Goal: Task Accomplishment & Management: Manage account settings

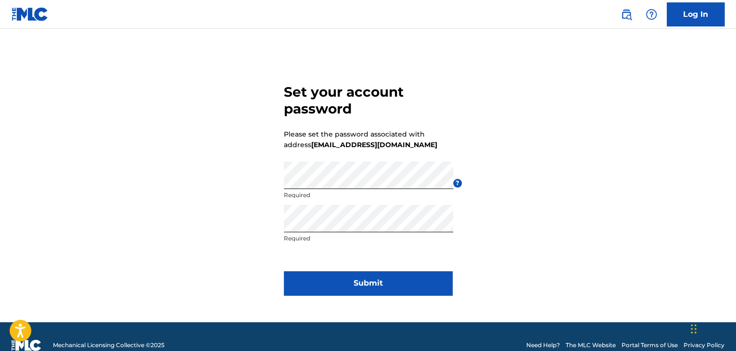
click at [410, 282] on button "Submit" at bounding box center [368, 283] width 168 height 24
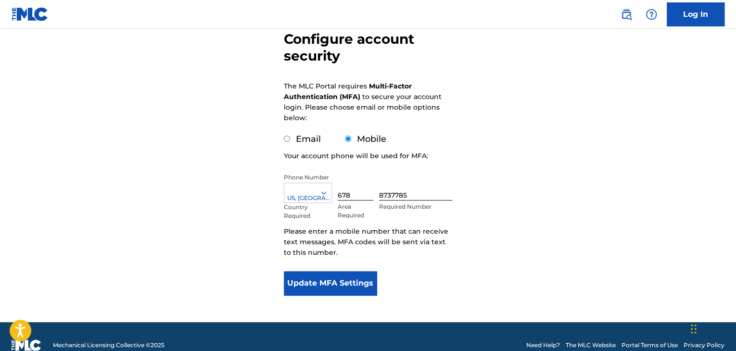
scroll to position [97, 0]
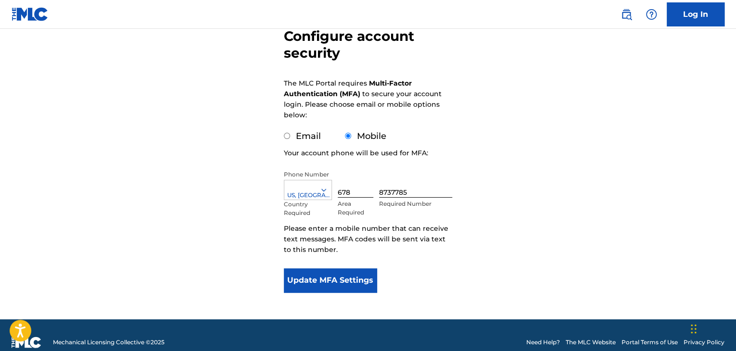
click at [343, 279] on button "Update MFA Settings" at bounding box center [330, 281] width 93 height 24
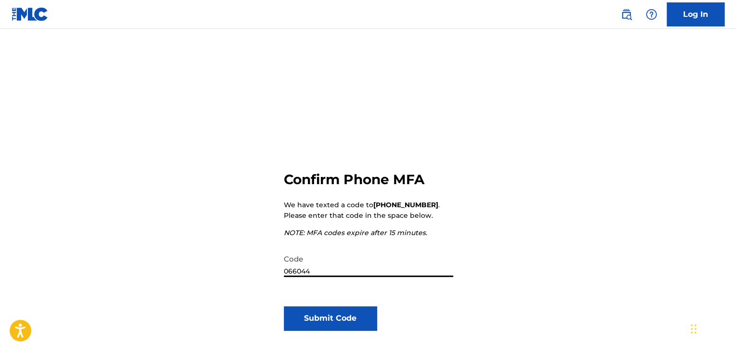
type input "066044"
click at [348, 324] on button "Submit Code" at bounding box center [330, 319] width 93 height 24
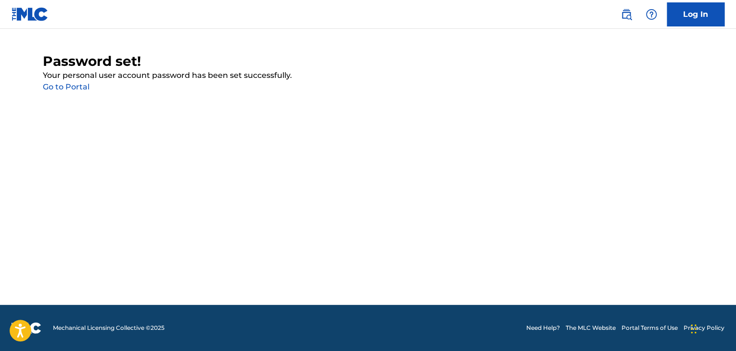
click at [69, 91] on link "Go to Portal" at bounding box center [66, 86] width 47 height 9
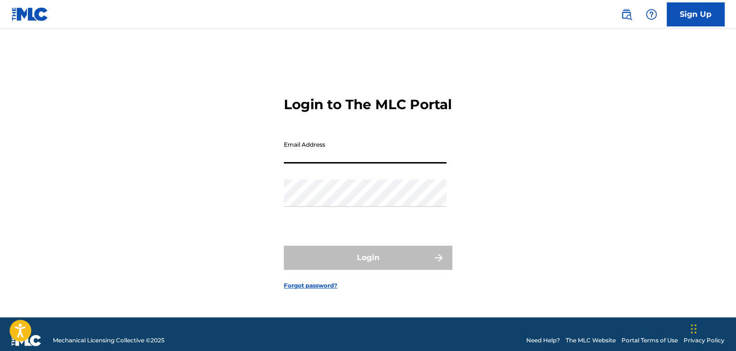
click at [327, 155] on input "Email Address" at bounding box center [365, 149] width 163 height 27
type input "[EMAIL_ADDRESS][DOMAIN_NAME]"
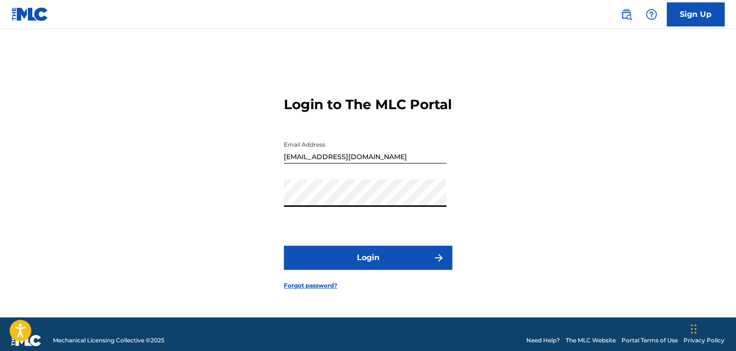
click at [284, 246] on button "Login" at bounding box center [368, 258] width 168 height 24
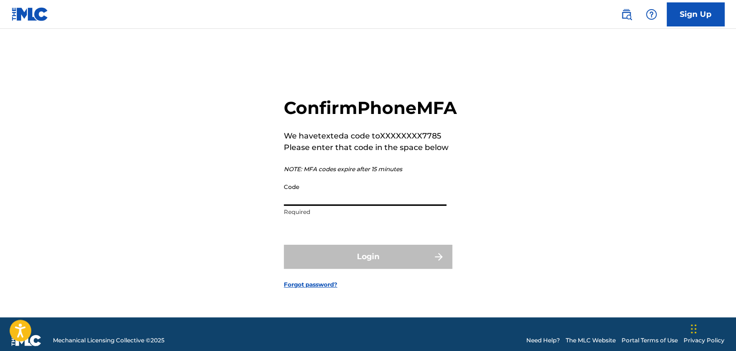
drag, startPoint x: 363, startPoint y: 187, endPoint x: 361, endPoint y: 208, distance: 21.2
click at [361, 206] on input "Code" at bounding box center [365, 192] width 163 height 27
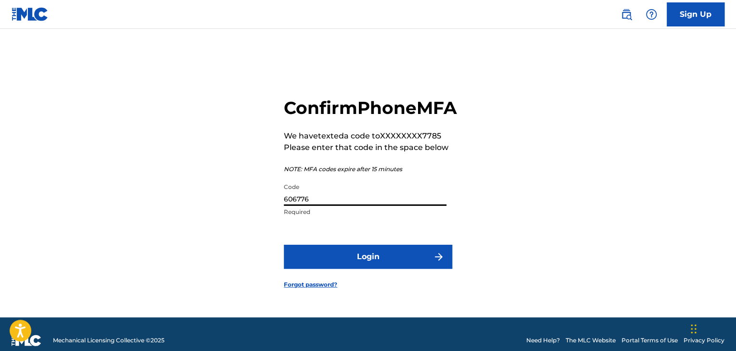
type input "606776"
click at [387, 261] on button "Login" at bounding box center [368, 257] width 168 height 24
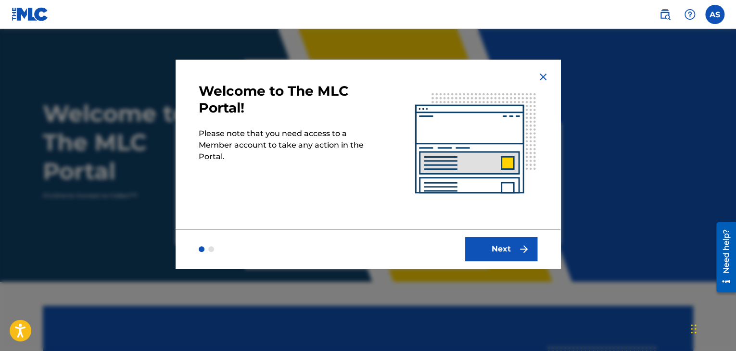
click at [496, 251] on button "Next" at bounding box center [501, 249] width 72 height 24
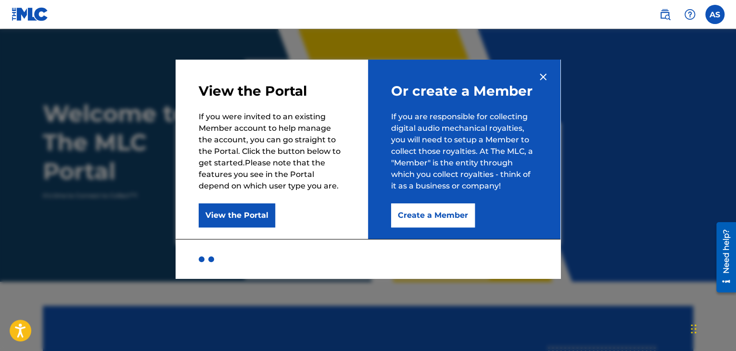
click at [445, 217] on button "Create a Member" at bounding box center [433, 216] width 84 height 24
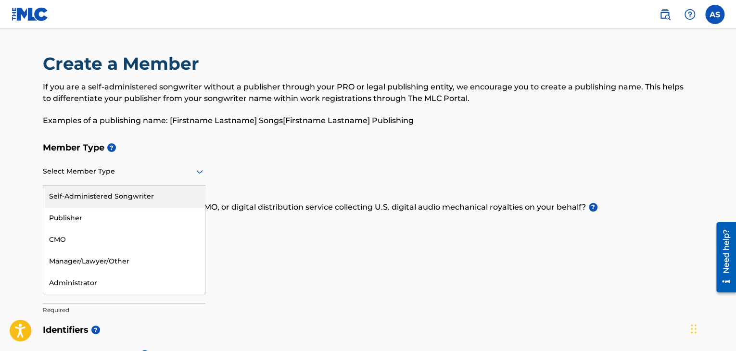
click at [194, 181] on div "Select Member Type" at bounding box center [124, 171] width 163 height 27
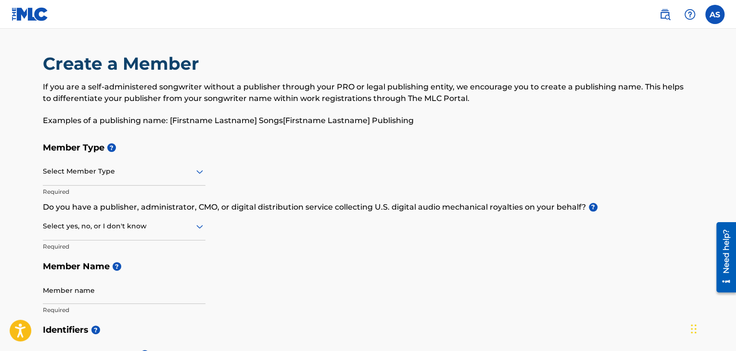
click at [405, 175] on div "Member Type ? Select Member Type Required Do you have a publisher, administrato…" at bounding box center [368, 229] width 651 height 182
click at [29, 18] on img at bounding box center [30, 14] width 37 height 14
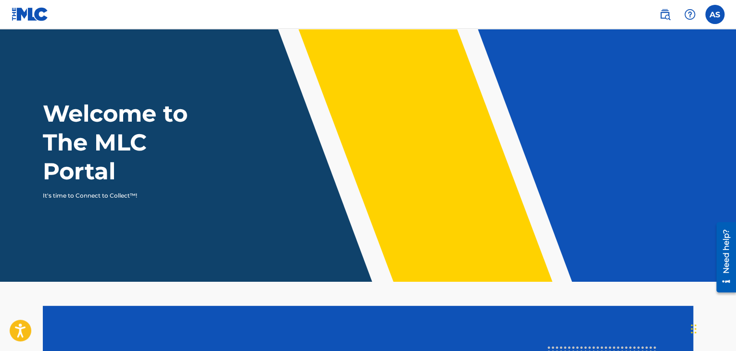
click at [718, 22] on label at bounding box center [714, 14] width 19 height 19
click at [715, 14] on input "AS Antonio Street [EMAIL_ADDRESS][DOMAIN_NAME] Notification Preferences Profile…" at bounding box center [715, 14] width 0 height 0
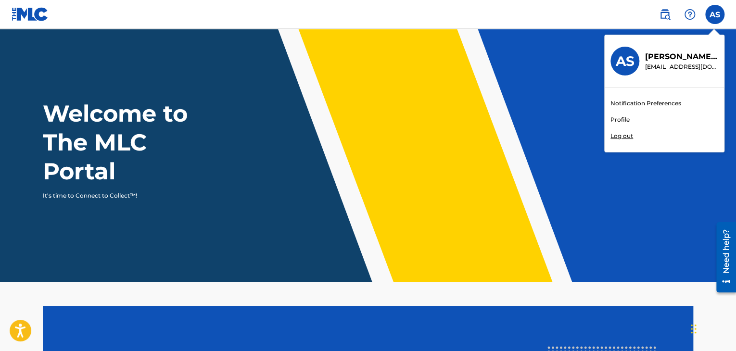
click at [621, 120] on link "Profile" at bounding box center [620, 119] width 19 height 9
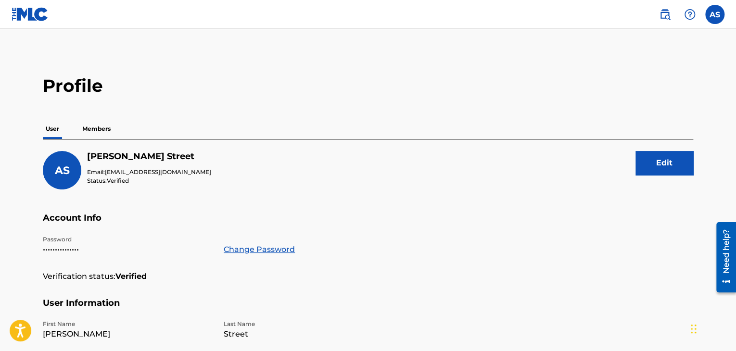
click at [98, 128] on p "Members" at bounding box center [96, 129] width 34 height 20
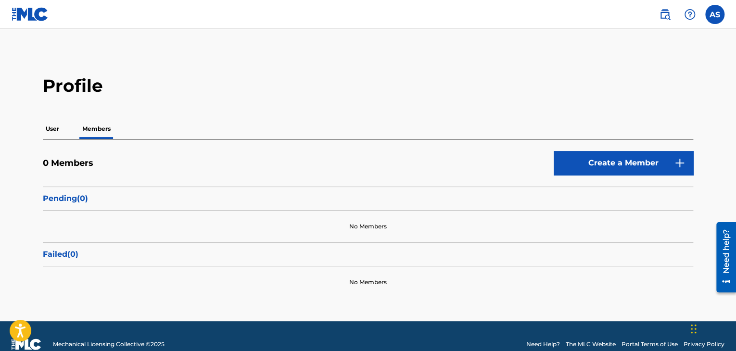
click at [62, 135] on div "User Members" at bounding box center [368, 129] width 651 height 20
click at [52, 132] on p "User" at bounding box center [52, 129] width 19 height 20
